Goal: Book appointment/travel/reservation

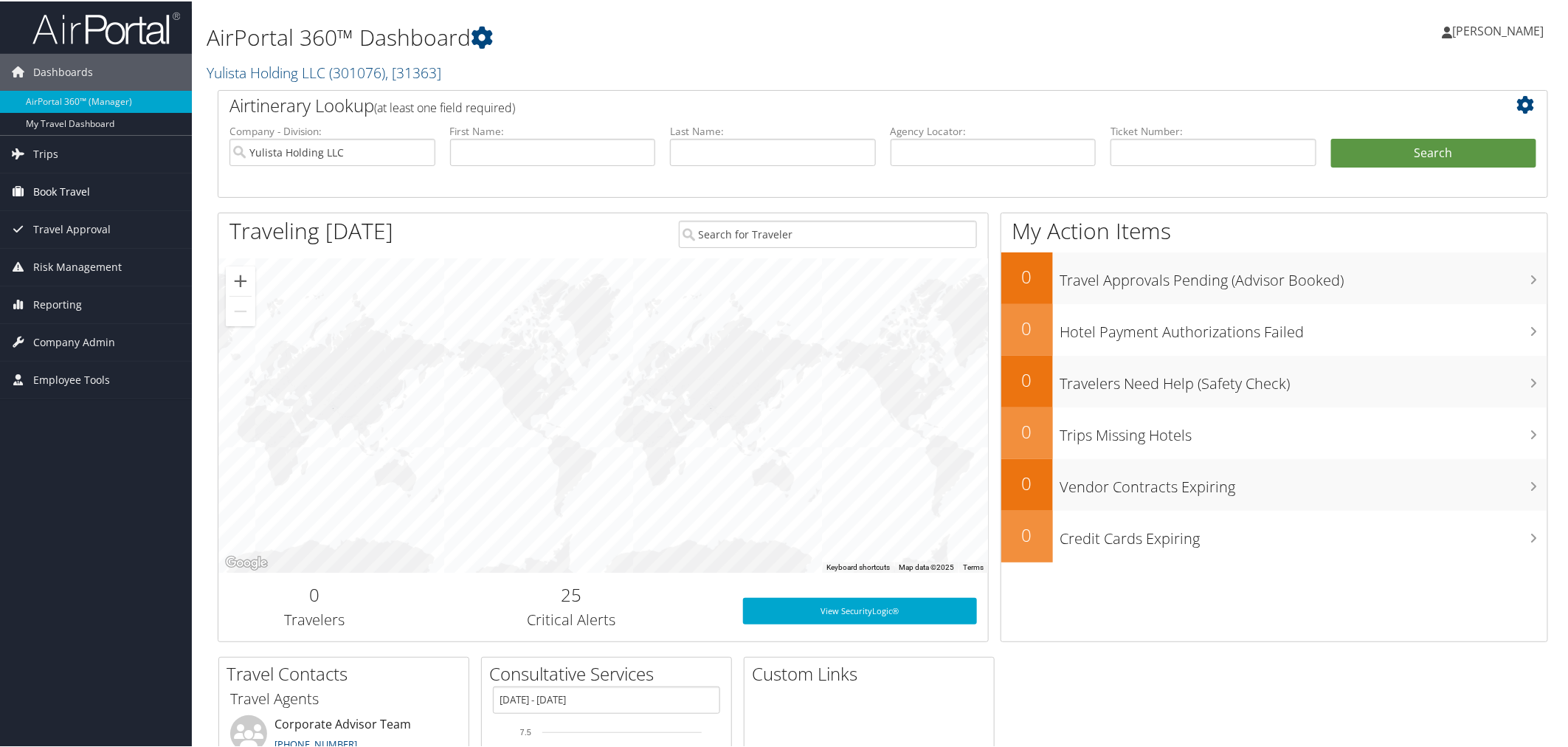
click at [78, 183] on span "Book Travel" at bounding box center [62, 190] width 57 height 37
click at [53, 231] on link "Book/Manage Online Trips" at bounding box center [95, 241] width 192 height 22
